Goal: Navigation & Orientation: Find specific page/section

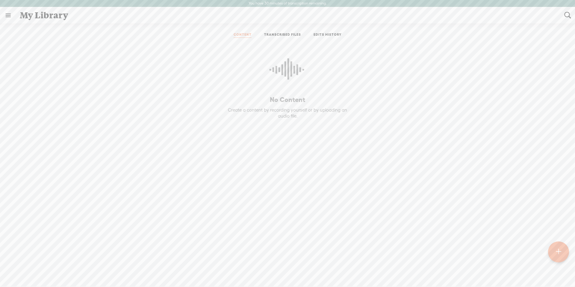
click at [280, 34] on link "TRANSCRIBED FILES" at bounding box center [282, 34] width 37 height 5
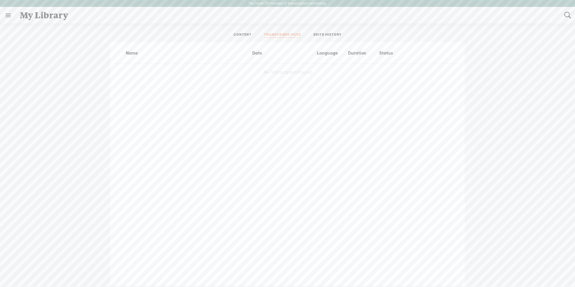
click at [249, 33] on link "CONTENT" at bounding box center [243, 34] width 18 height 5
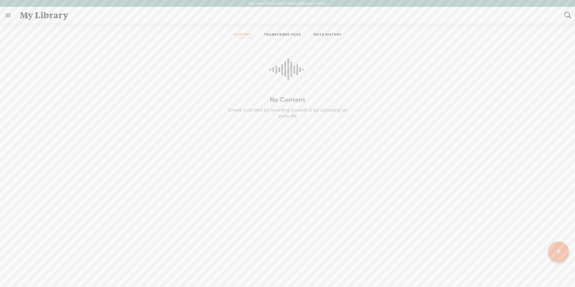
click at [283, 73] on icon at bounding box center [288, 72] width 36 height 55
click at [7, 13] on link at bounding box center [8, 15] width 16 height 16
click at [114, 38] on body "You have 30 minutes of transcription remaining. Upgrade to increase your limit …" at bounding box center [287, 143] width 575 height 286
click at [52, 18] on div "My Library" at bounding box center [288, 15] width 545 height 16
click at [10, 16] on link at bounding box center [8, 15] width 16 height 16
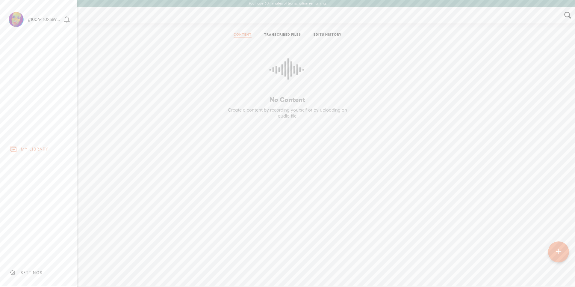
click at [39, 146] on div "MY LIBRARY" at bounding box center [35, 148] width 28 height 5
click at [158, 131] on body "You have 30 minutes of transcription remaining. Upgrade to increase your limit …" at bounding box center [287, 143] width 575 height 286
click at [332, 34] on link "EDITS HISTORY" at bounding box center [328, 34] width 28 height 5
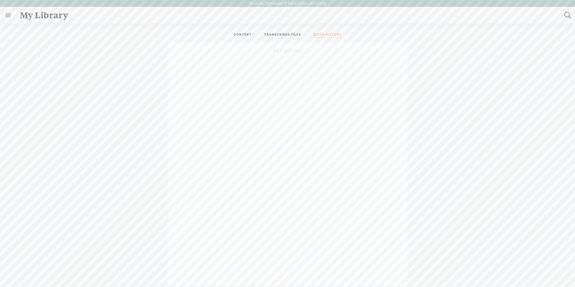
click at [332, 34] on link "EDITS HISTORY" at bounding box center [328, 34] width 28 height 5
click at [247, 34] on link "CONTENT" at bounding box center [243, 34] width 18 height 5
